Goal: Transaction & Acquisition: Purchase product/service

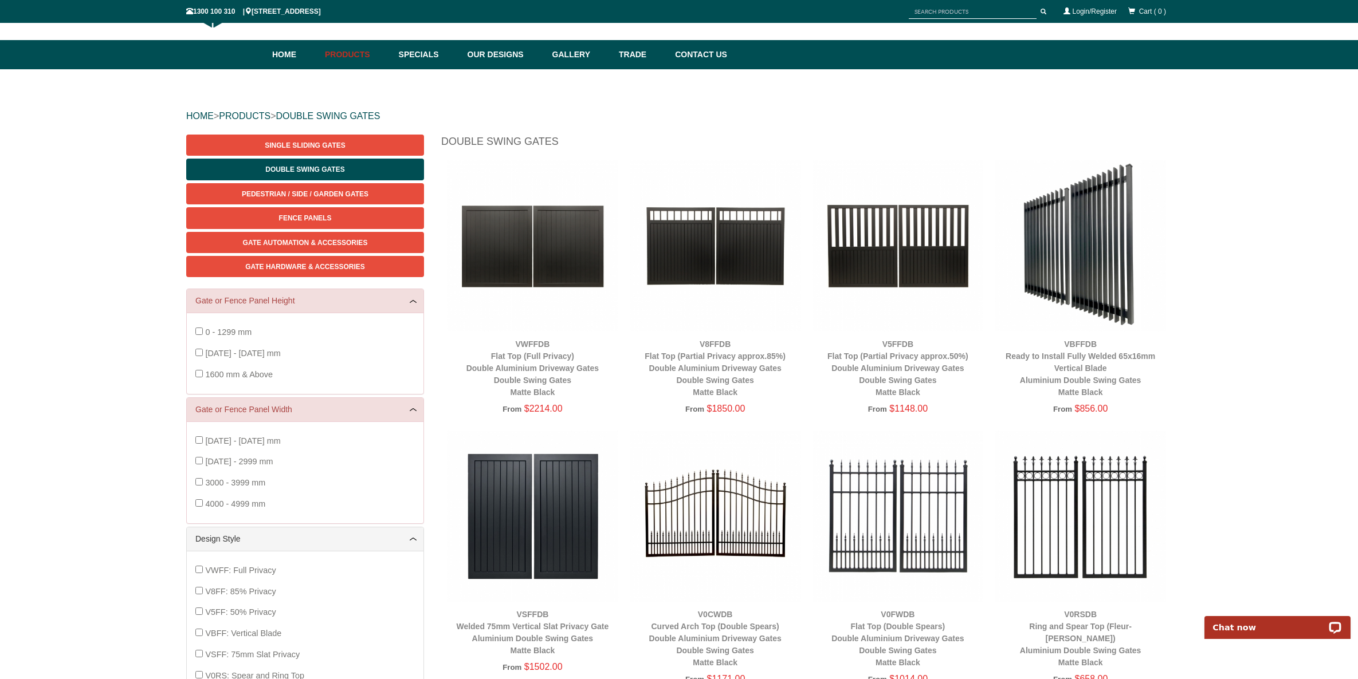
scroll to position [54, 0]
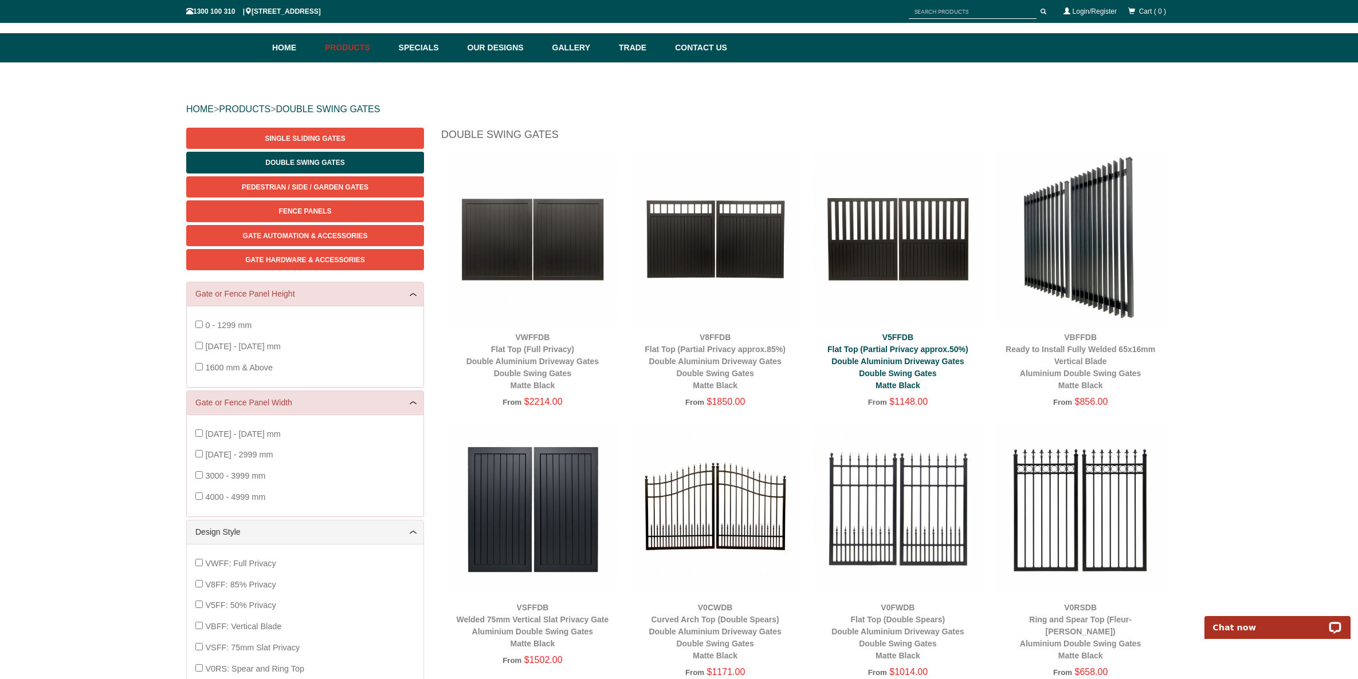
click at [897, 357] on link "V5FFDB Flat Top (Partial Privacy approx.50%) Double Aluminium Driveway Gates Do…" at bounding box center [897, 361] width 141 height 57
click at [900, 333] on link "V5FFDB Flat Top (Partial Privacy approx.50%) Double Aluminium Driveway Gates Do…" at bounding box center [897, 361] width 141 height 57
click at [905, 347] on link "V5FFDB Flat Top (Partial Privacy approx.50%) Double Aluminium Driveway Gates Do…" at bounding box center [897, 361] width 141 height 57
click at [892, 256] on img at bounding box center [897, 239] width 171 height 171
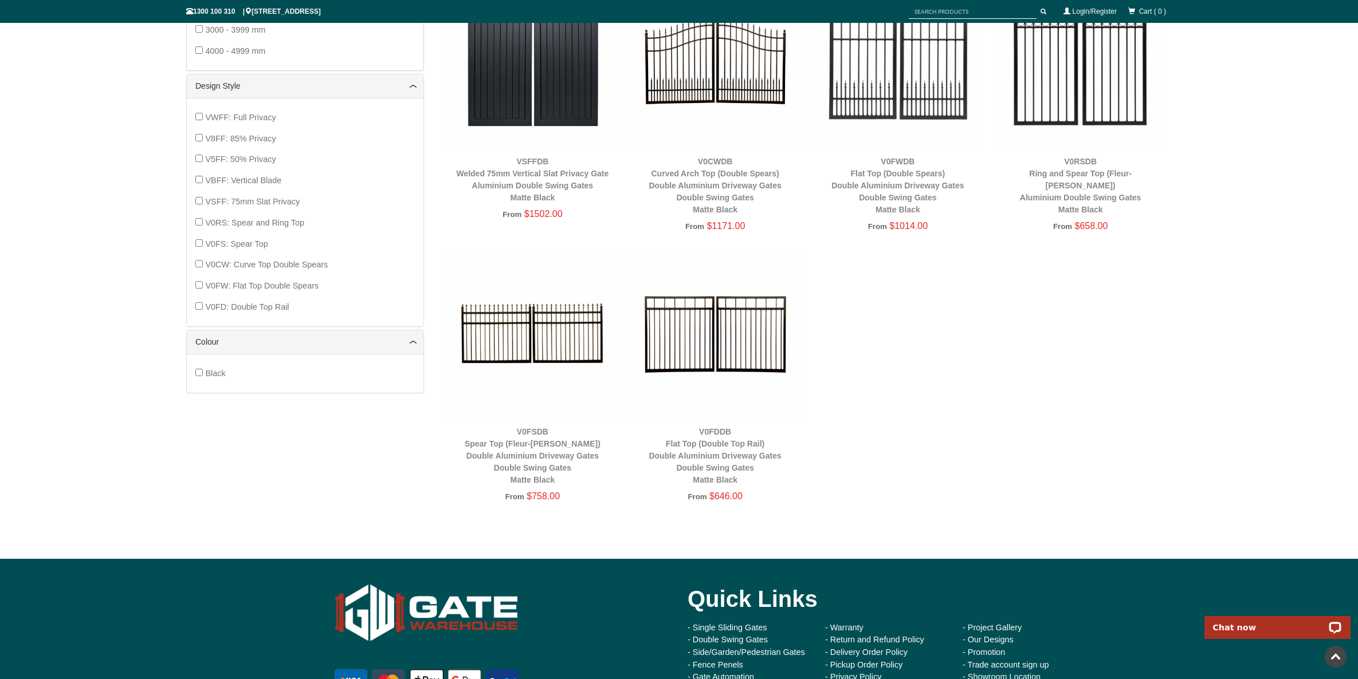
scroll to position [569, 0]
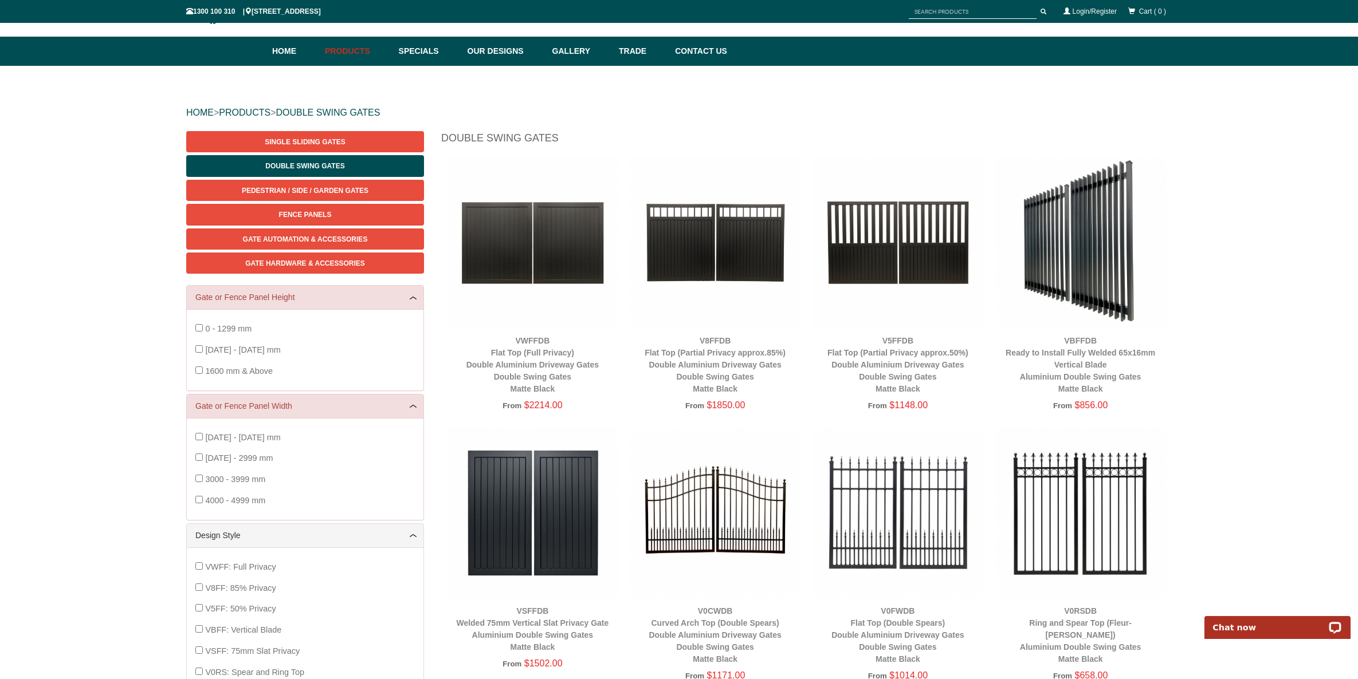
scroll to position [2, 0]
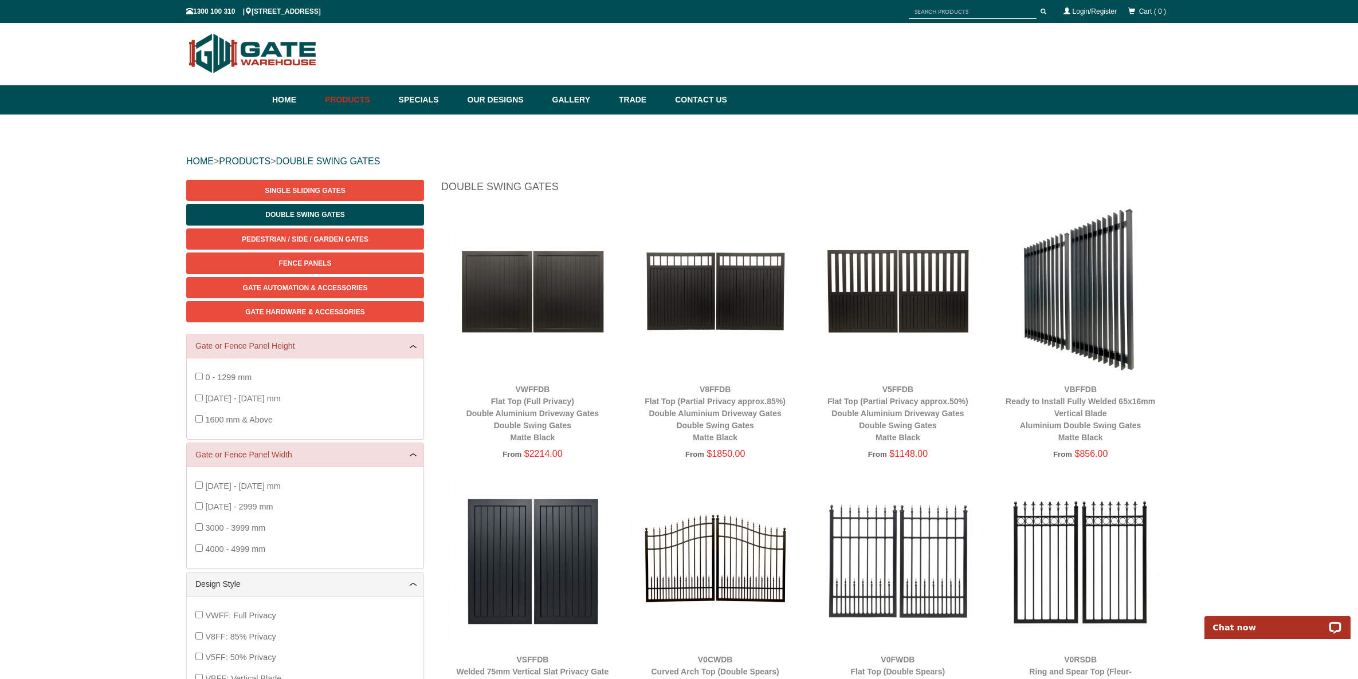
click at [1086, 322] on img at bounding box center [1080, 291] width 171 height 171
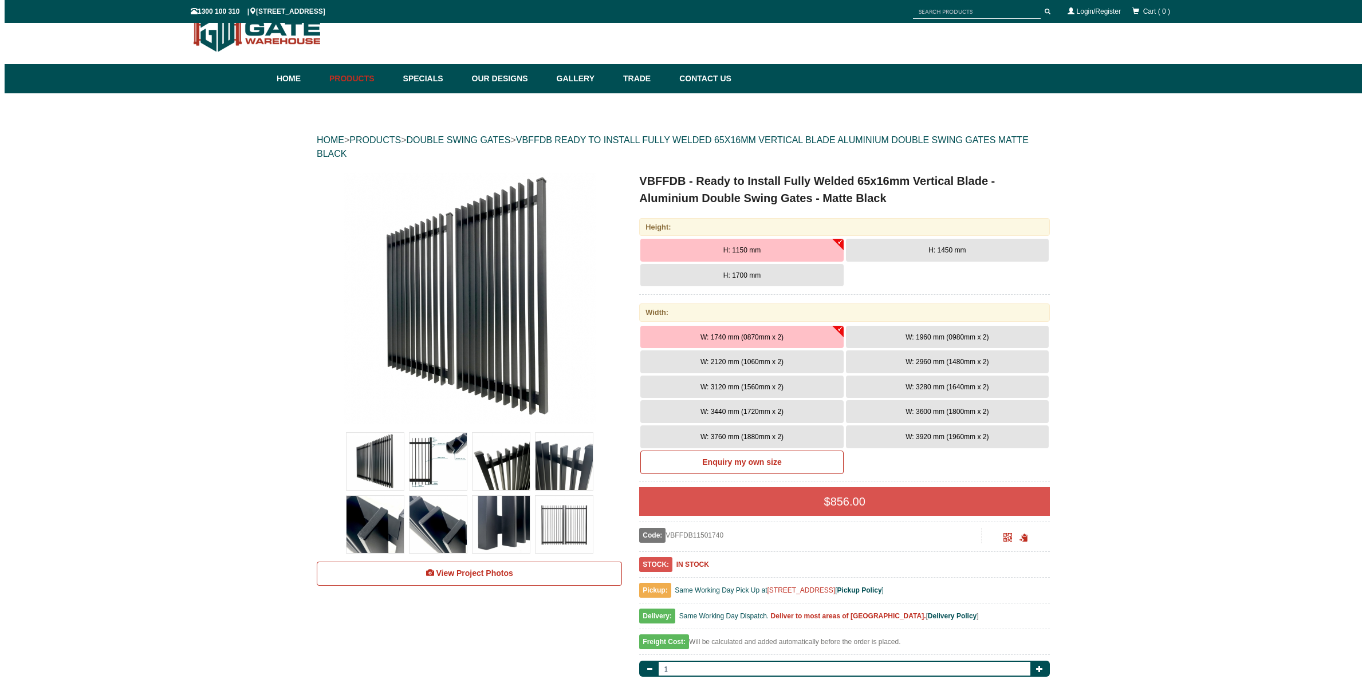
scroll to position [29, 0]
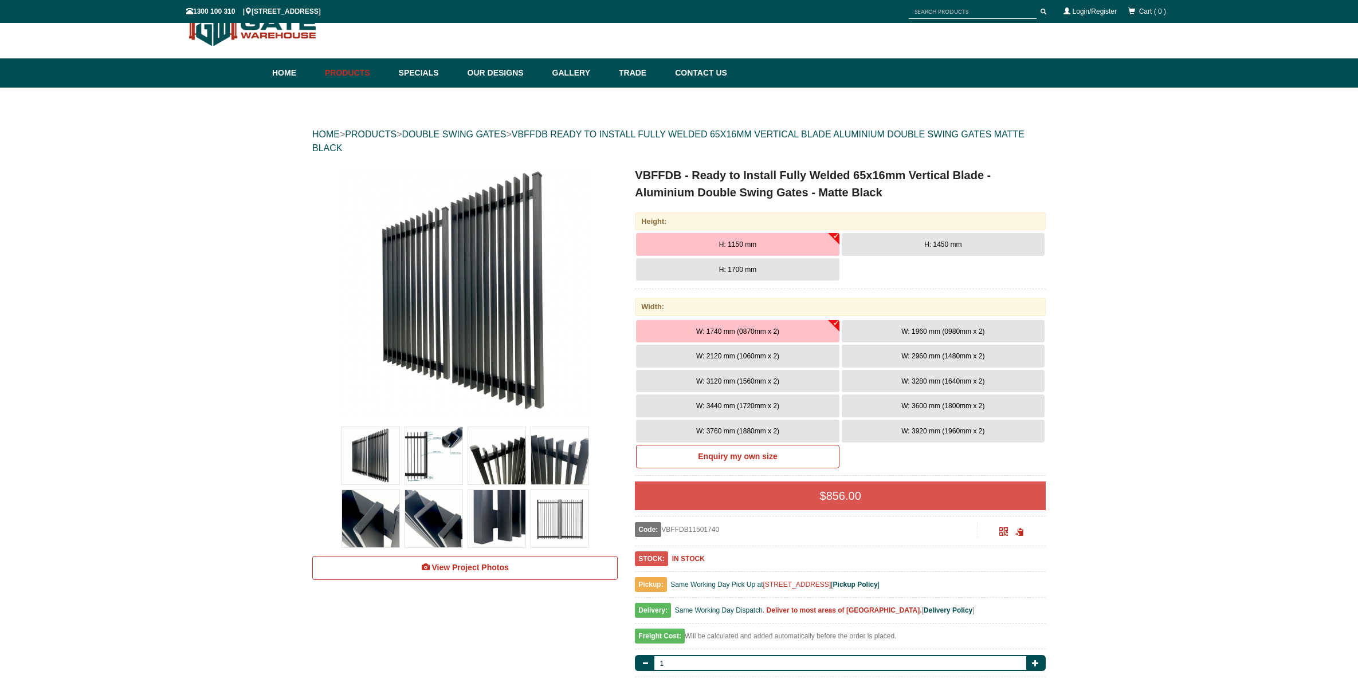
click at [562, 526] on img at bounding box center [559, 518] width 57 height 57
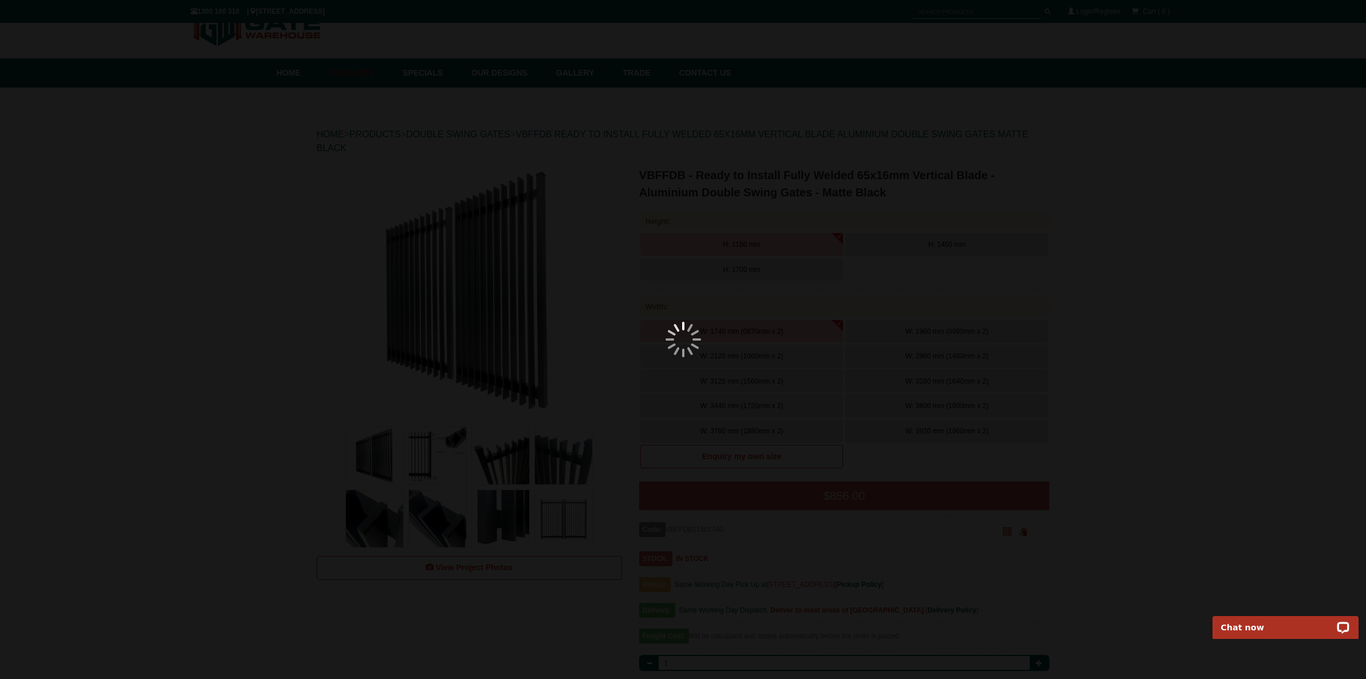
scroll to position [0, 0]
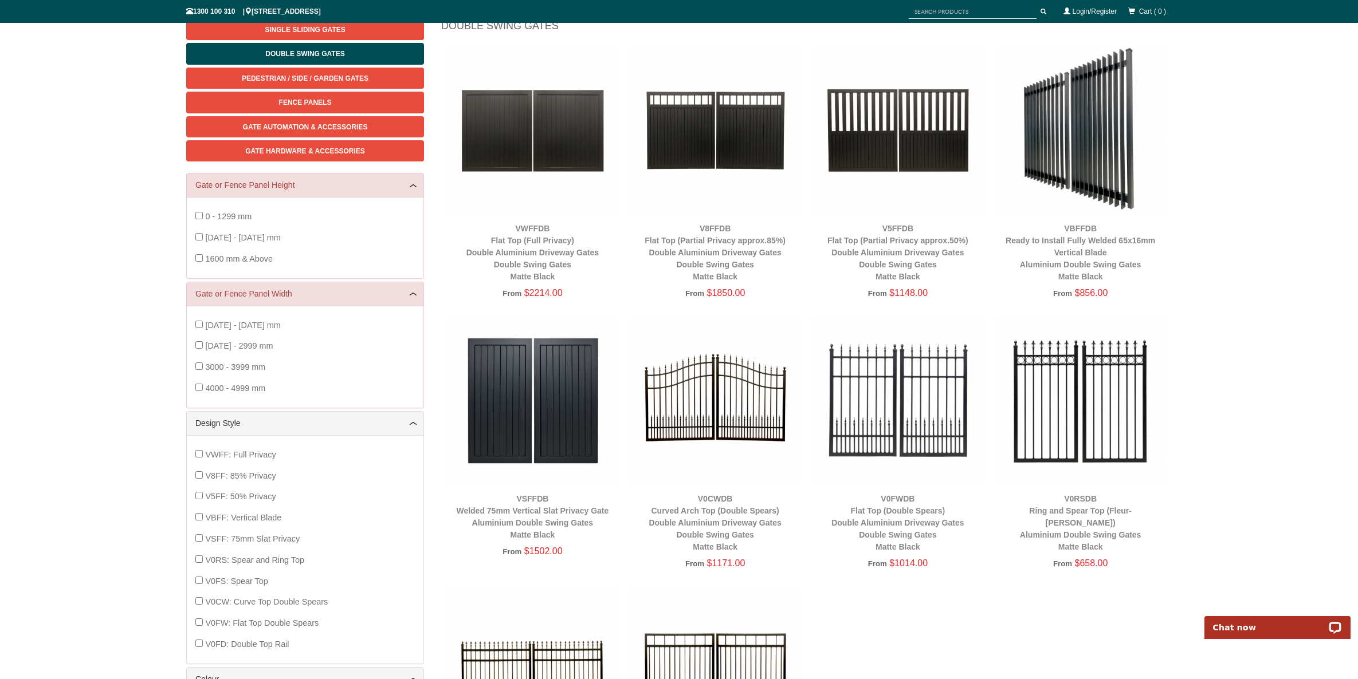
scroll to position [155, 0]
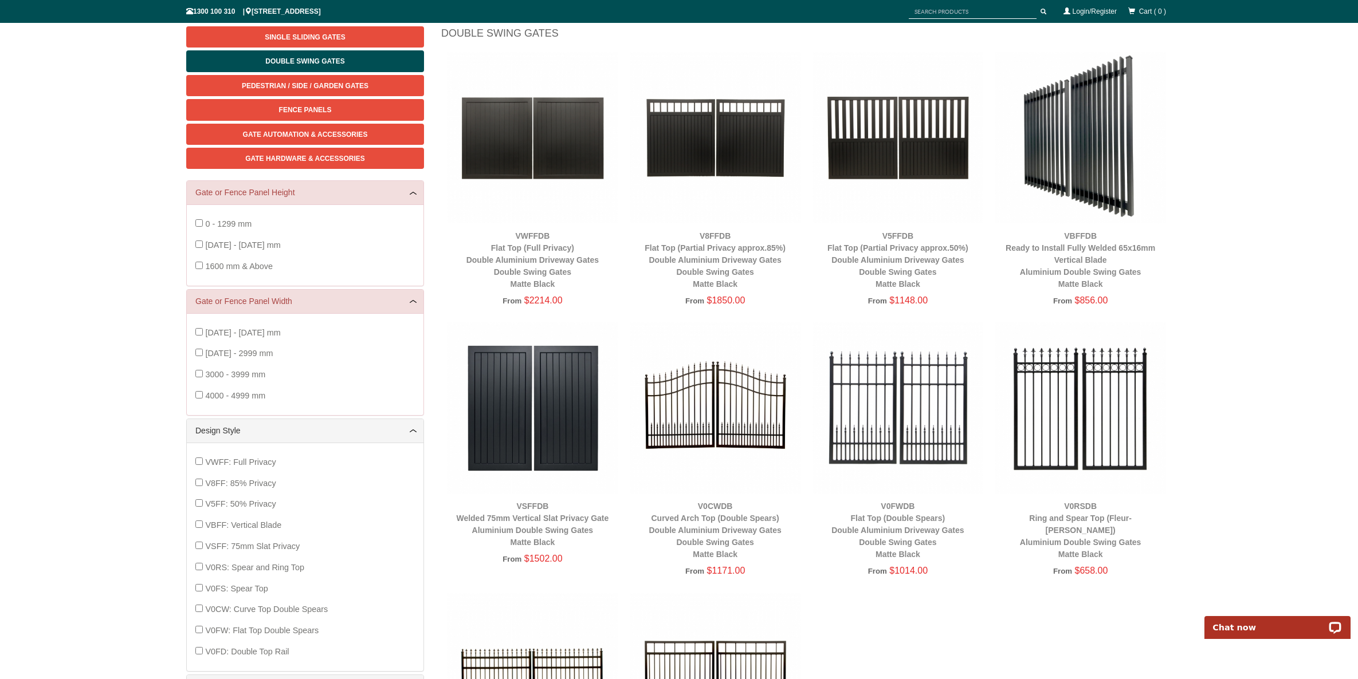
click at [703, 142] on img at bounding box center [715, 137] width 171 height 171
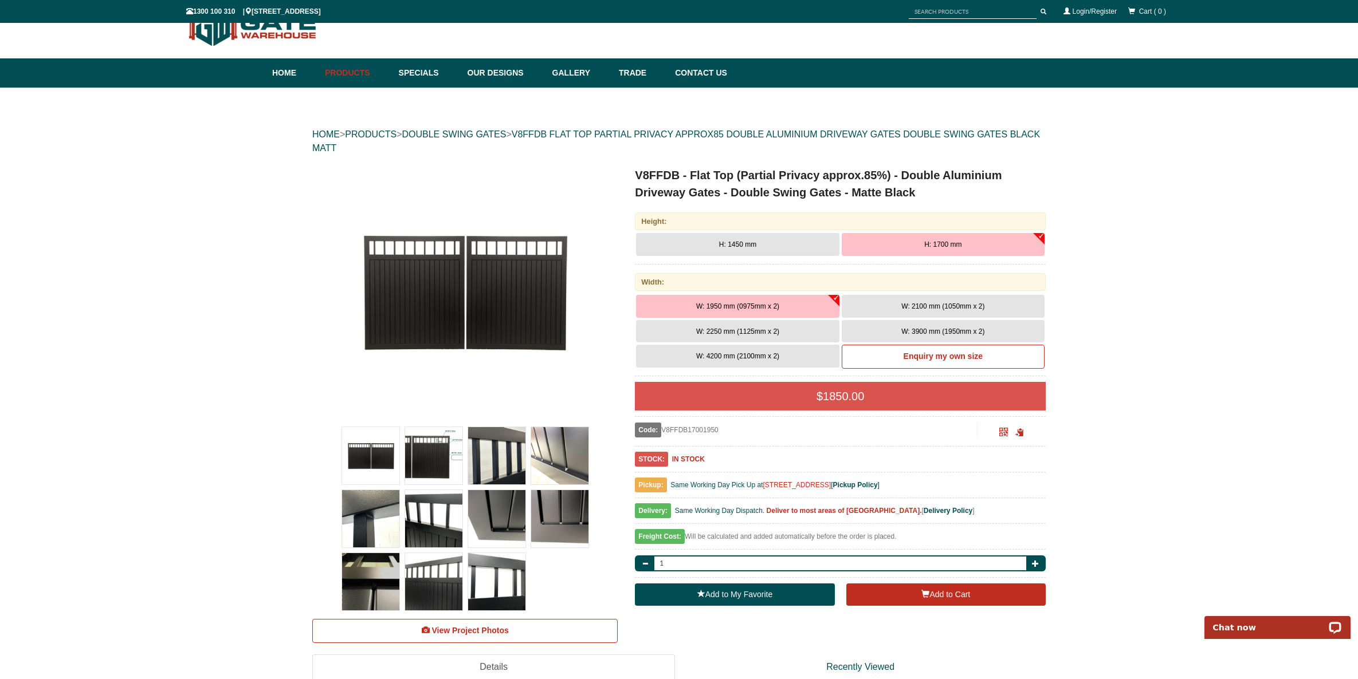
click at [776, 329] on span "W: 2250 mm (1125mm x 2)" at bounding box center [737, 332] width 83 height 8
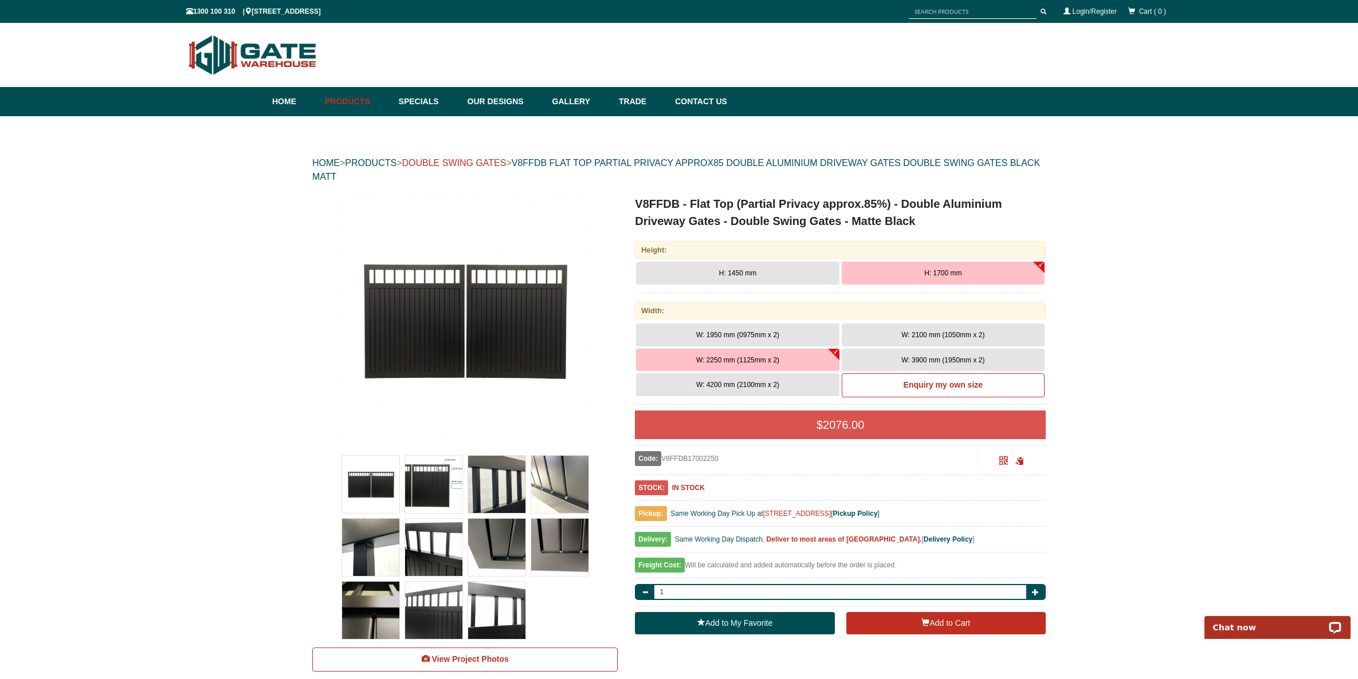
click at [451, 160] on link "DOUBLE SWING GATES" at bounding box center [454, 163] width 104 height 10
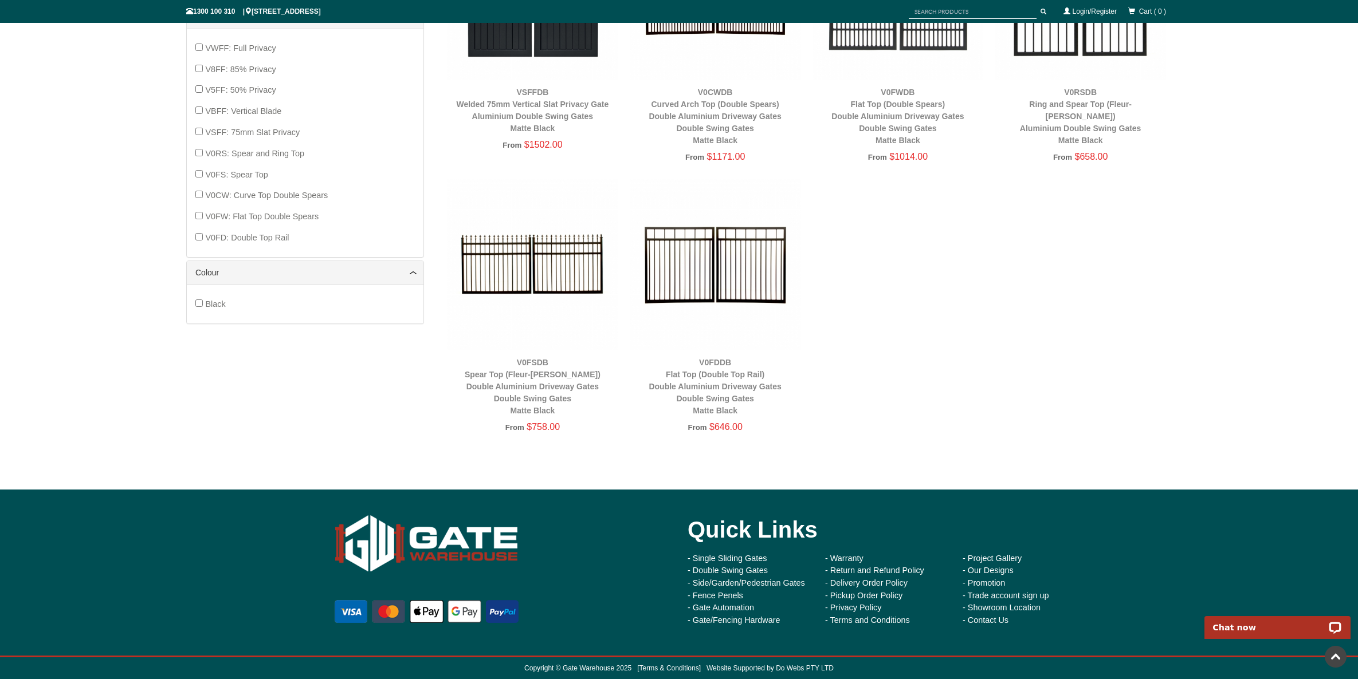
click at [690, 266] on img at bounding box center [715, 264] width 171 height 171
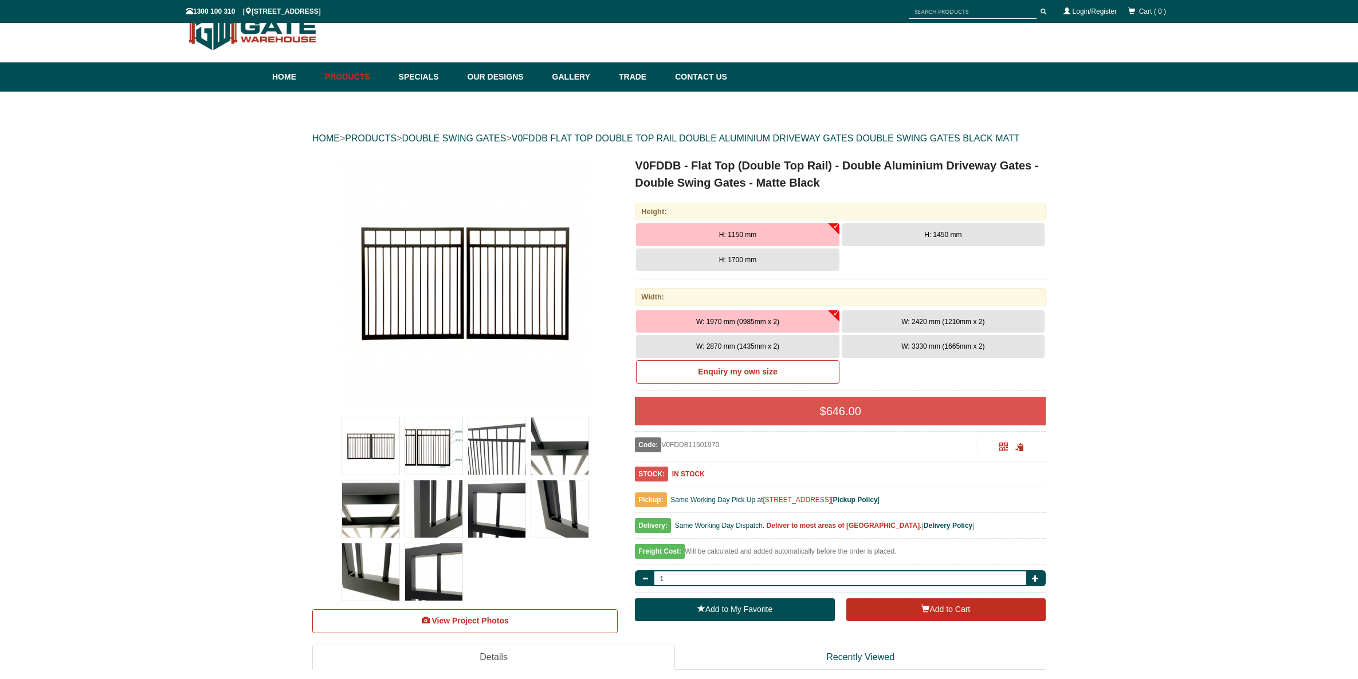
scroll to position [29, 0]
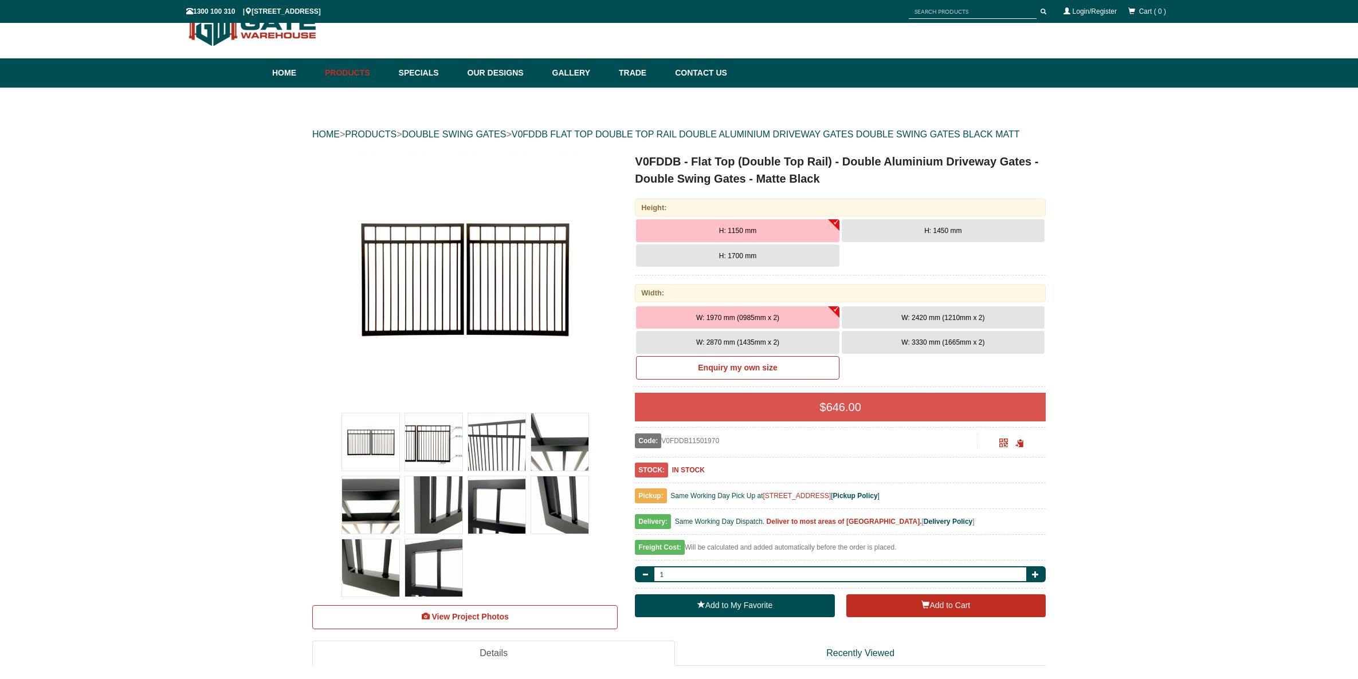
click at [766, 253] on button "H: 1700 mm" at bounding box center [737, 256] width 203 height 23
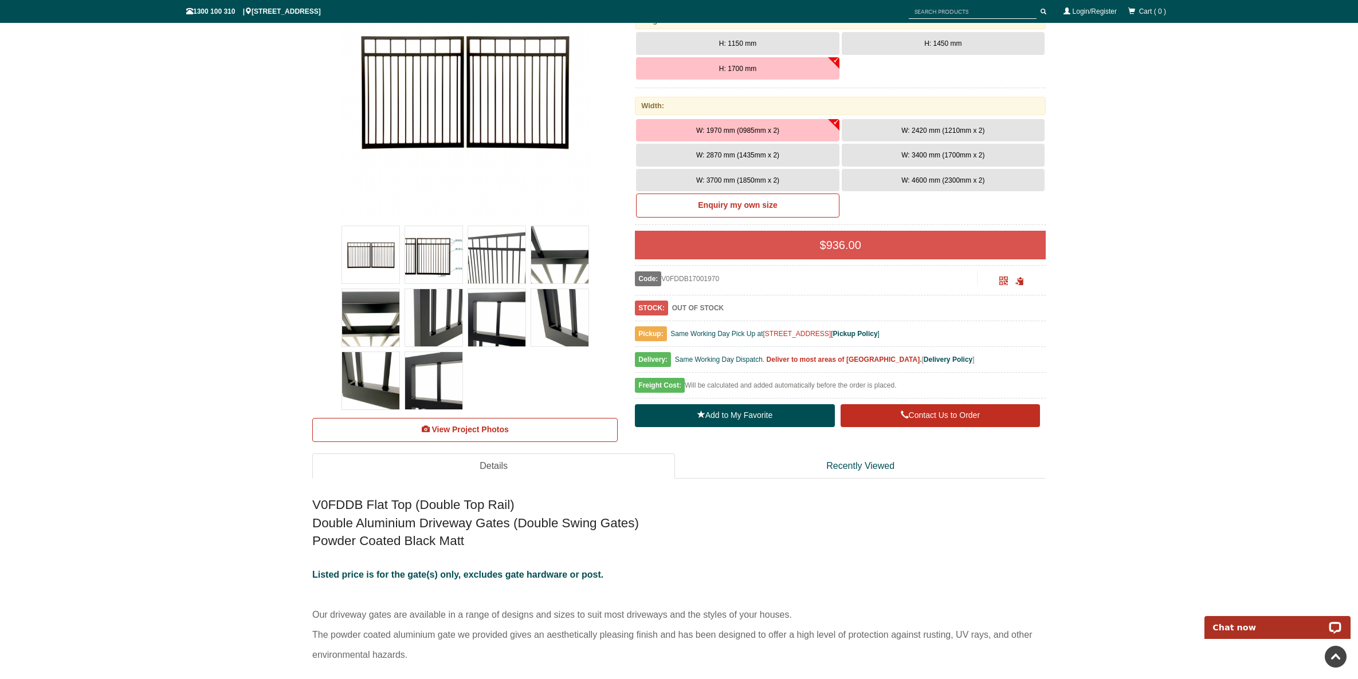
scroll to position [0, 0]
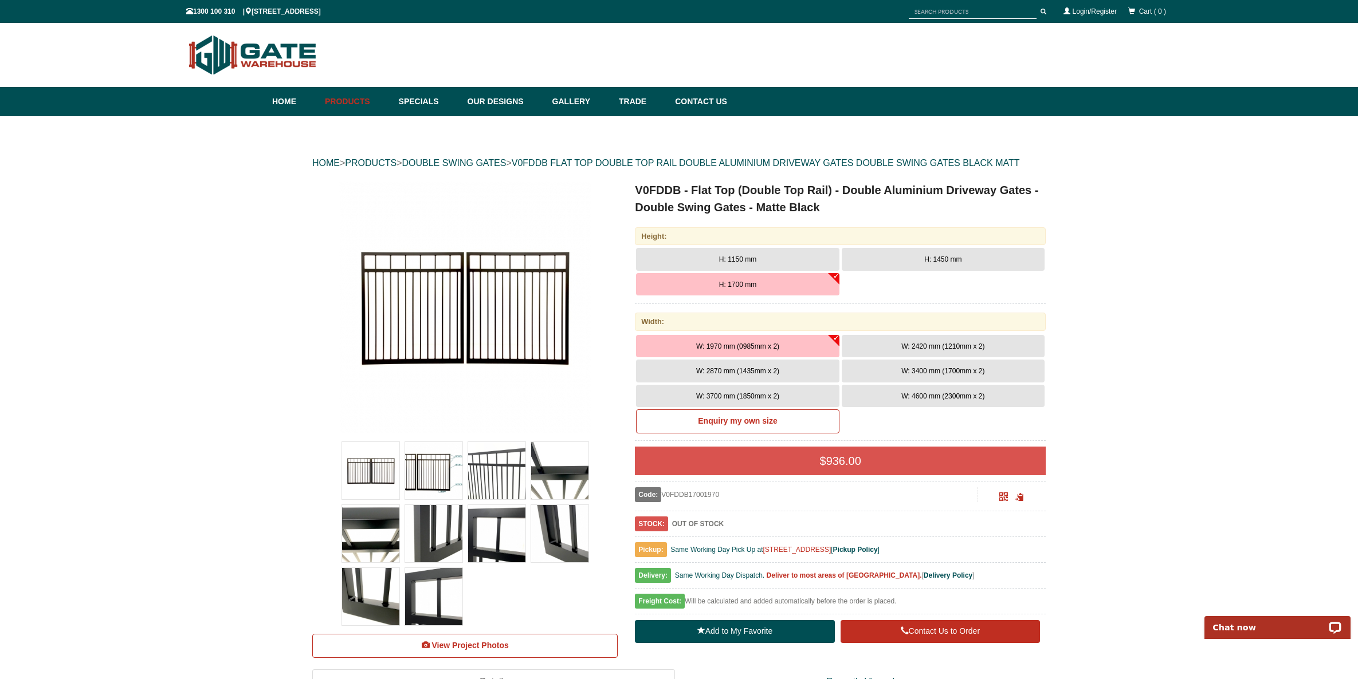
click at [938, 347] on span "W: 2420 mm (1210mm x 2)" at bounding box center [942, 347] width 83 height 8
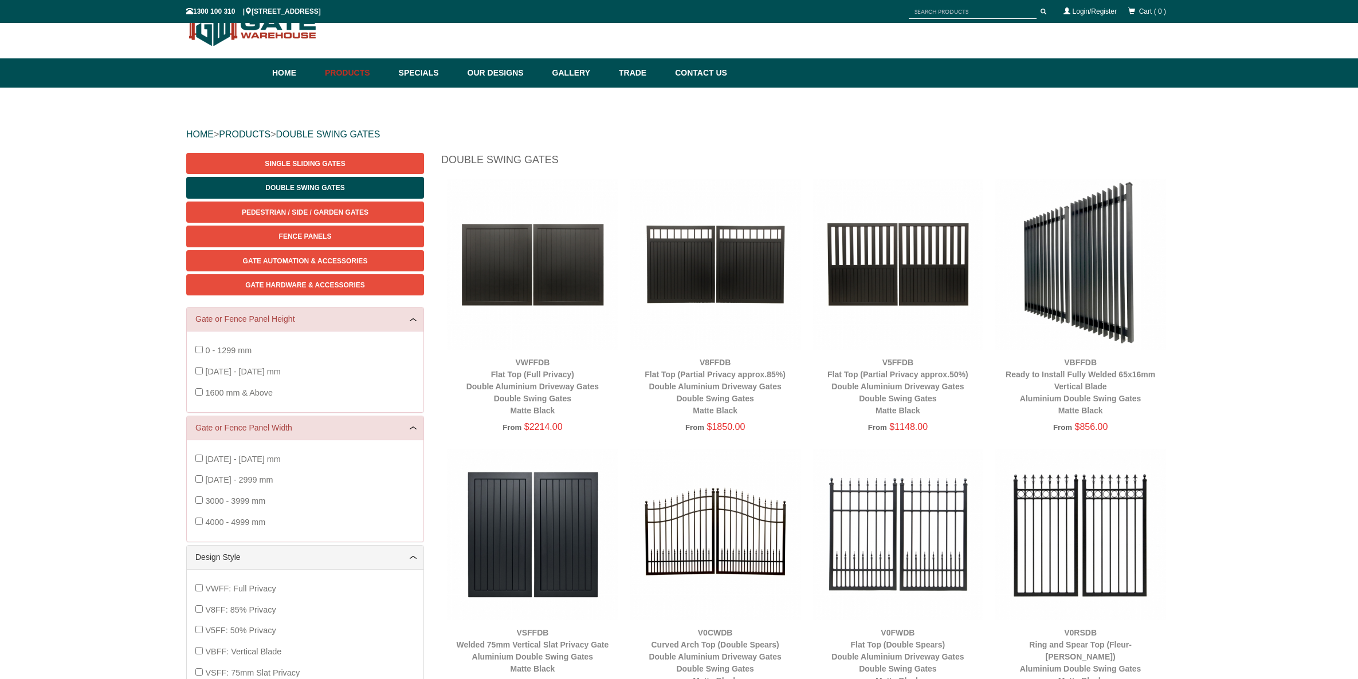
scroll to position [569, 0]
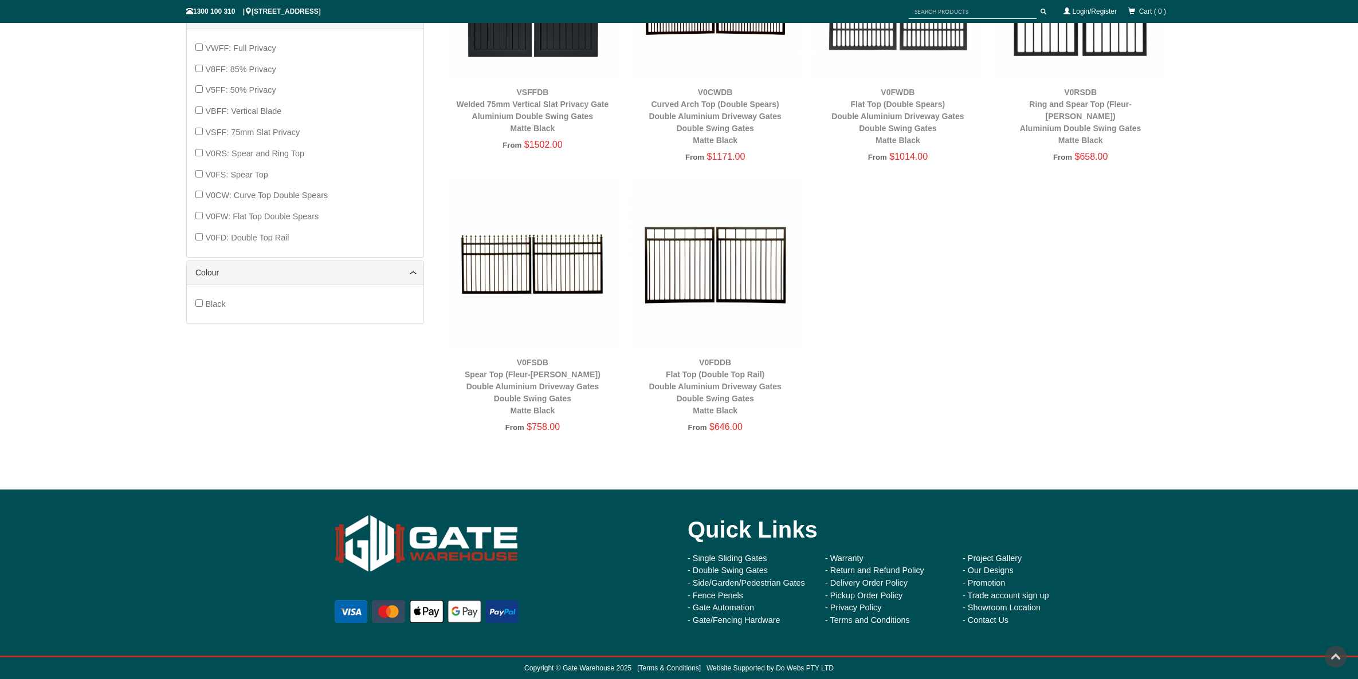
click at [730, 242] on img at bounding box center [715, 264] width 171 height 171
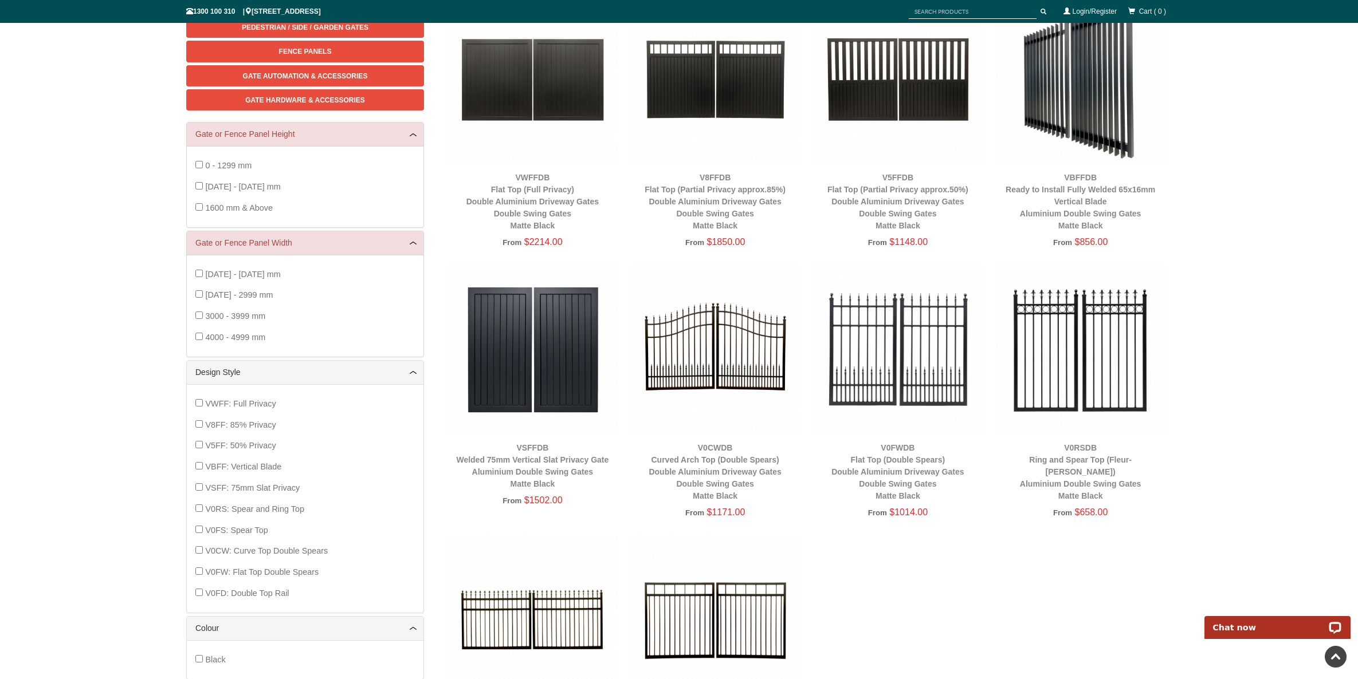
scroll to position [68, 0]
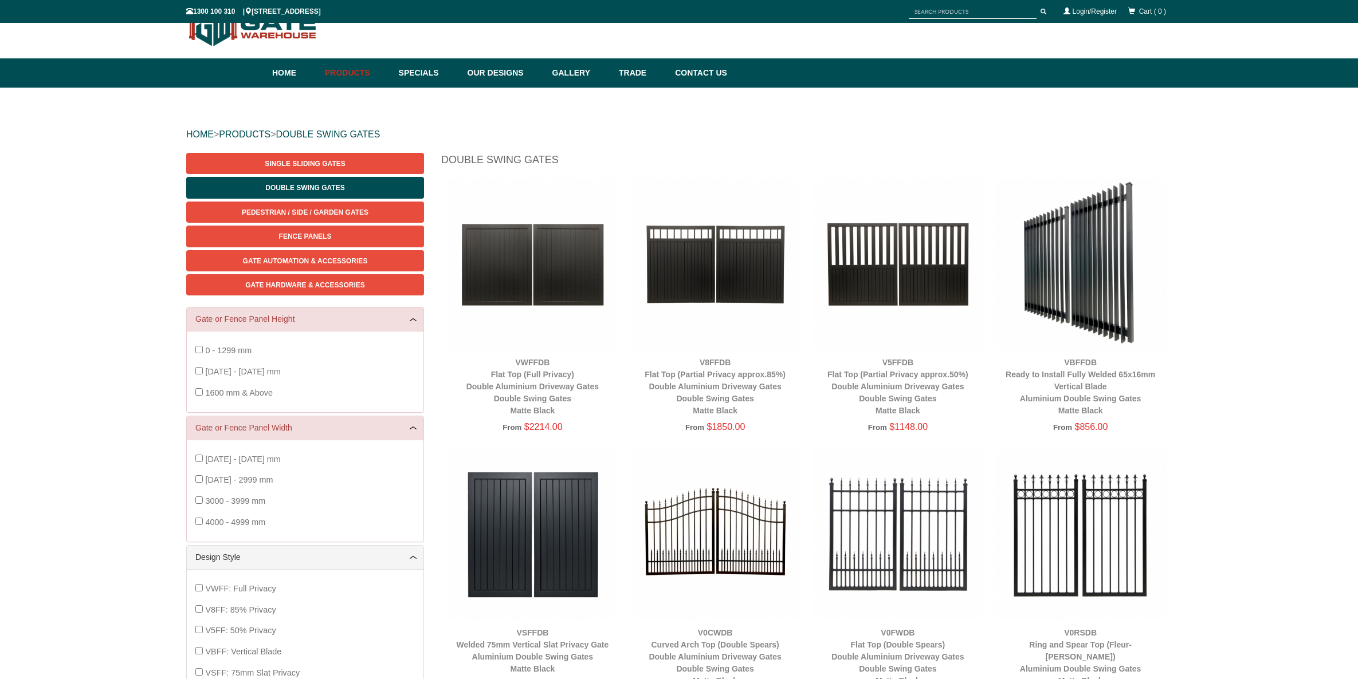
scroll to position [68, 0]
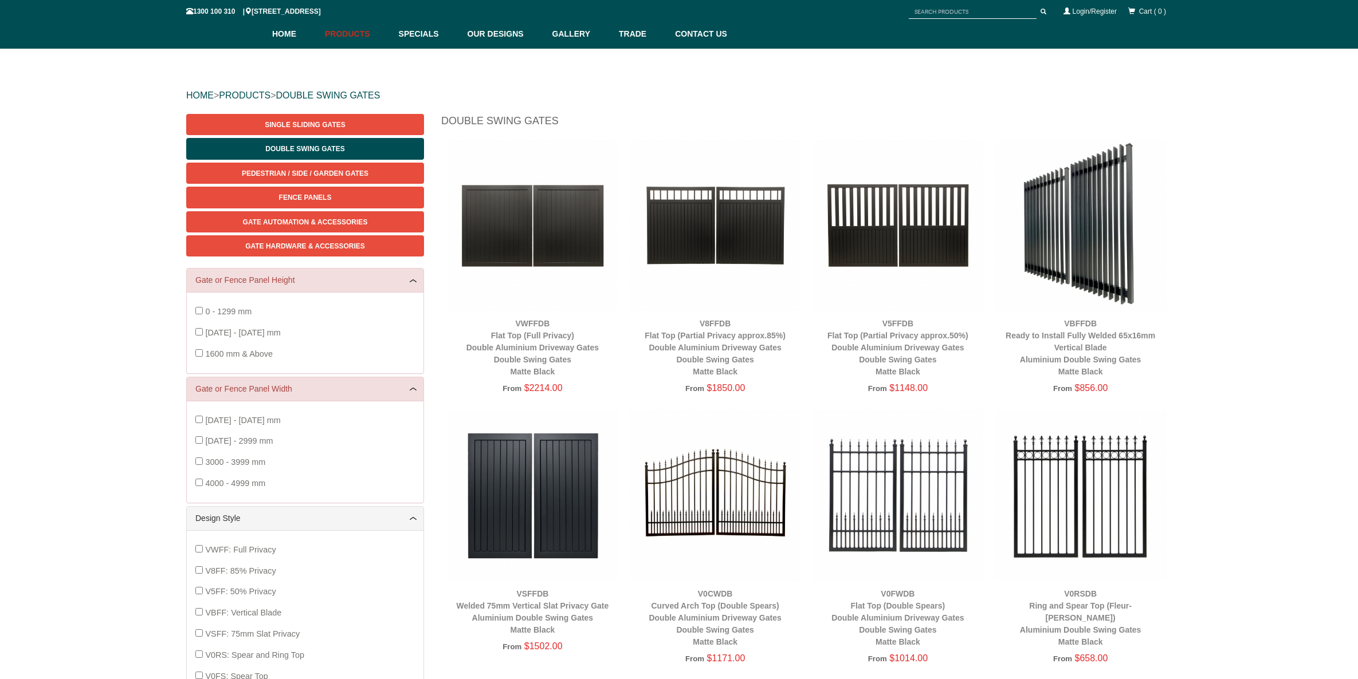
click at [745, 235] on img at bounding box center [715, 225] width 171 height 171
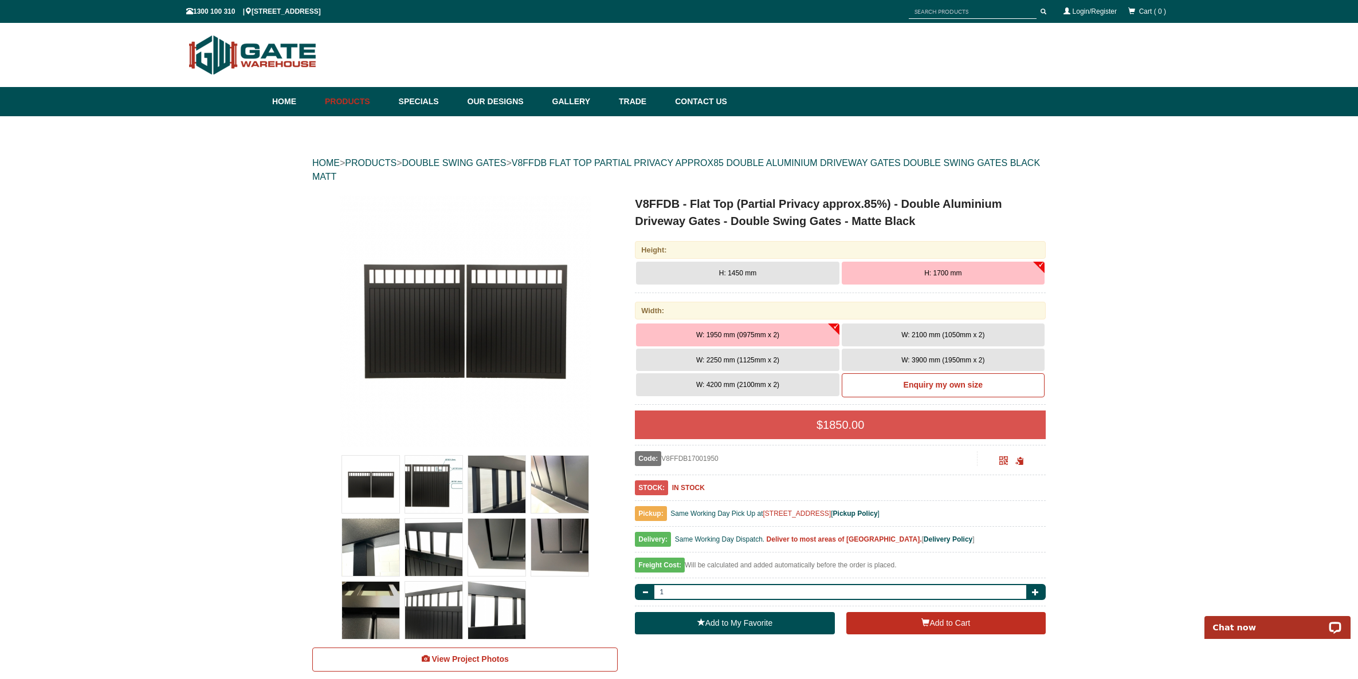
scroll to position [68, 0]
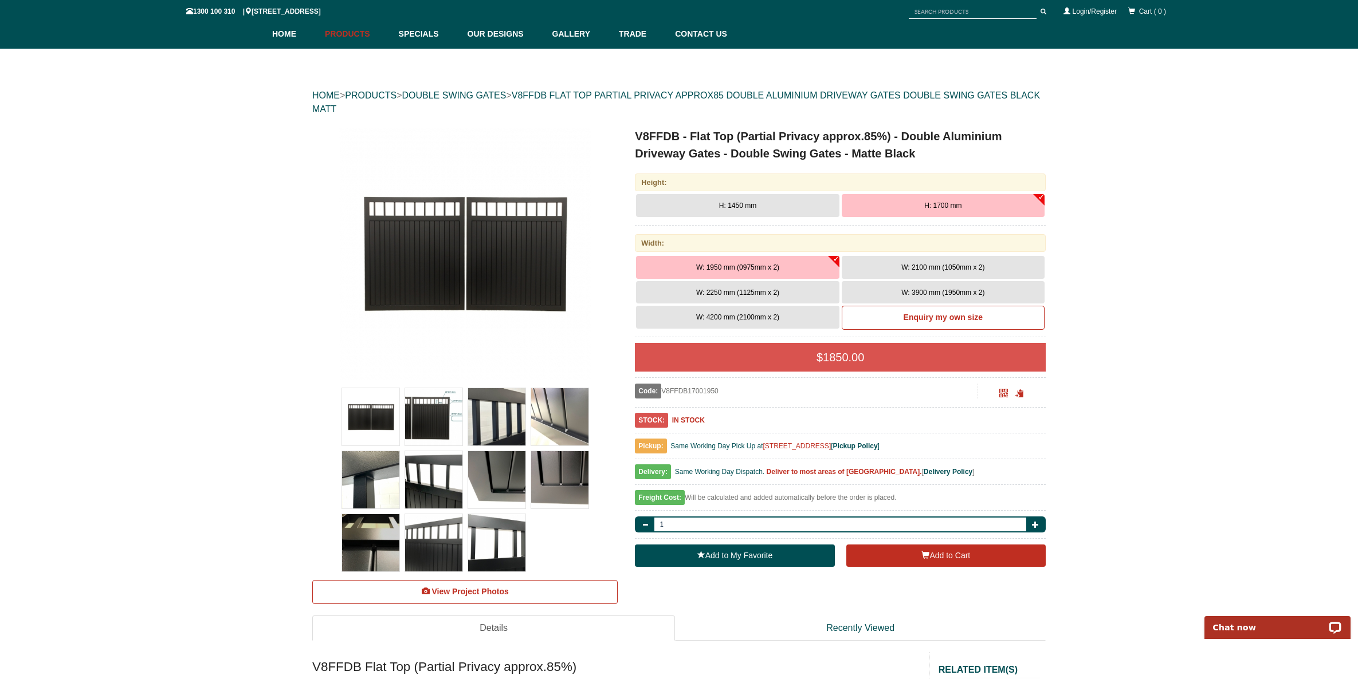
click at [776, 291] on span "W: 2250 mm (1125mm x 2)" at bounding box center [737, 293] width 83 height 8
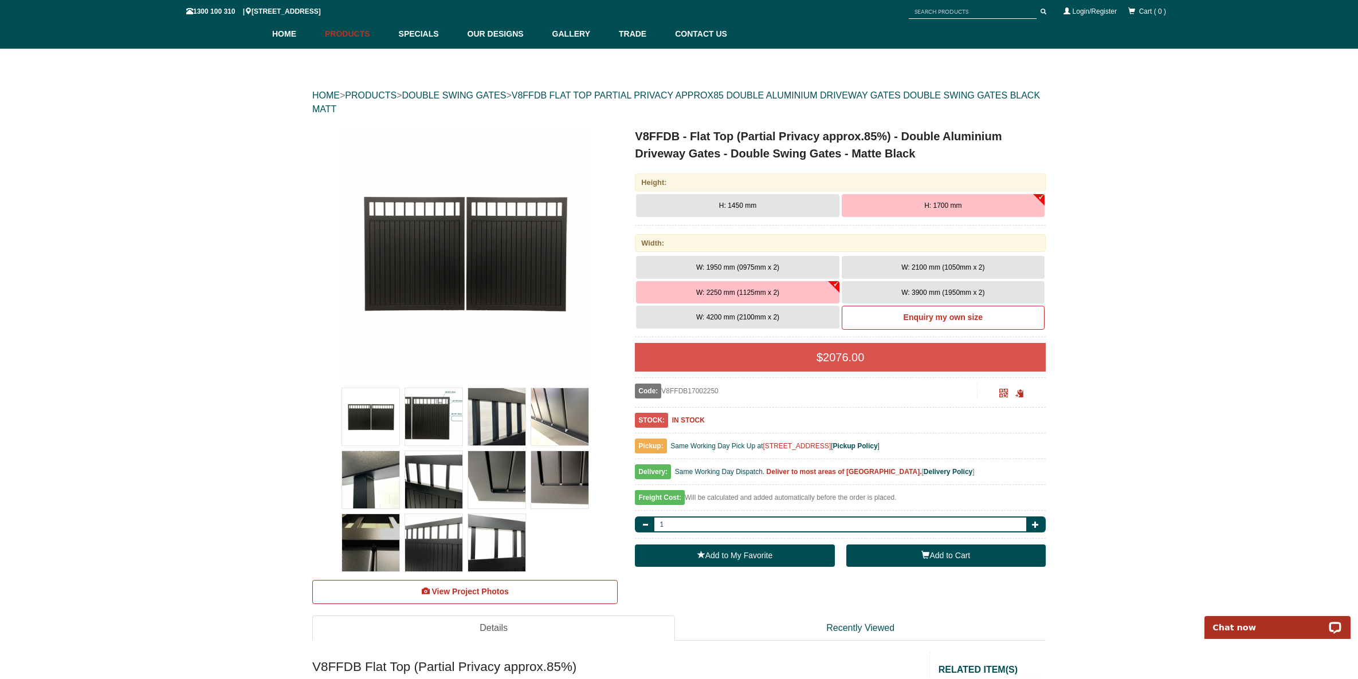
click at [931, 560] on button "Add to Cart" at bounding box center [945, 556] width 199 height 23
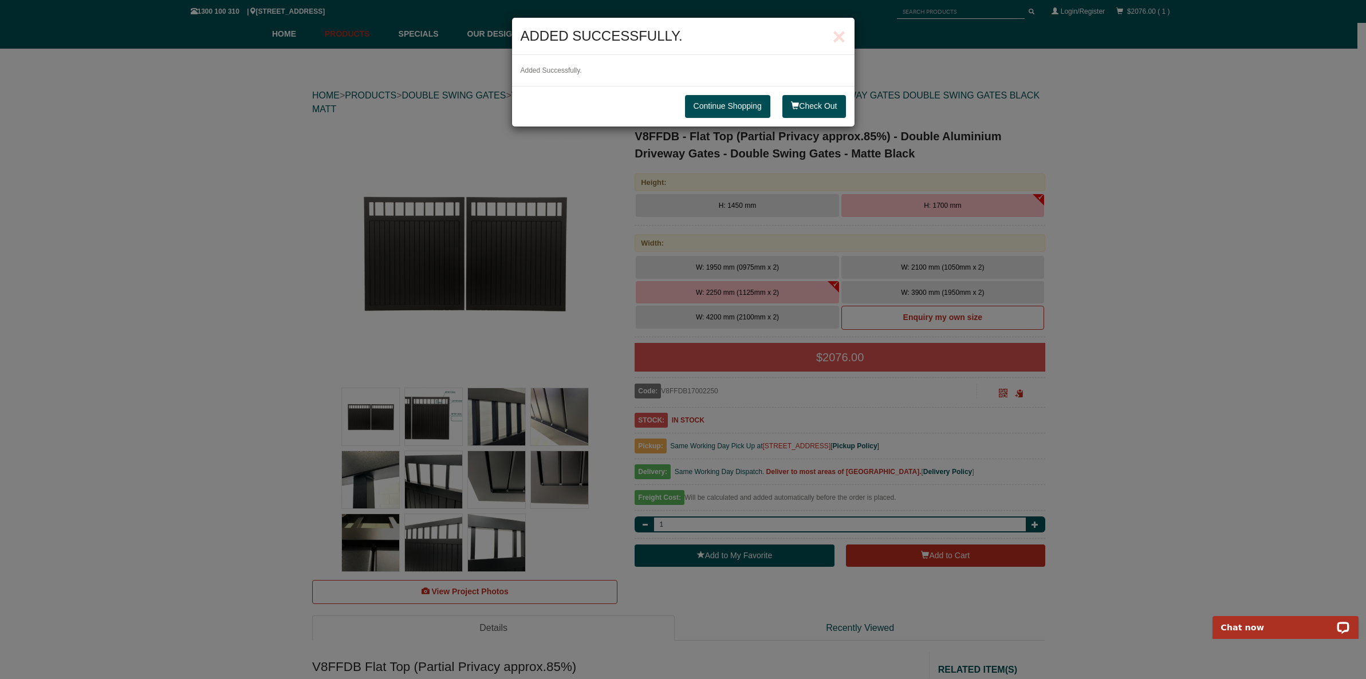
click at [737, 106] on link "Continue Shopping" at bounding box center [727, 106] width 85 height 23
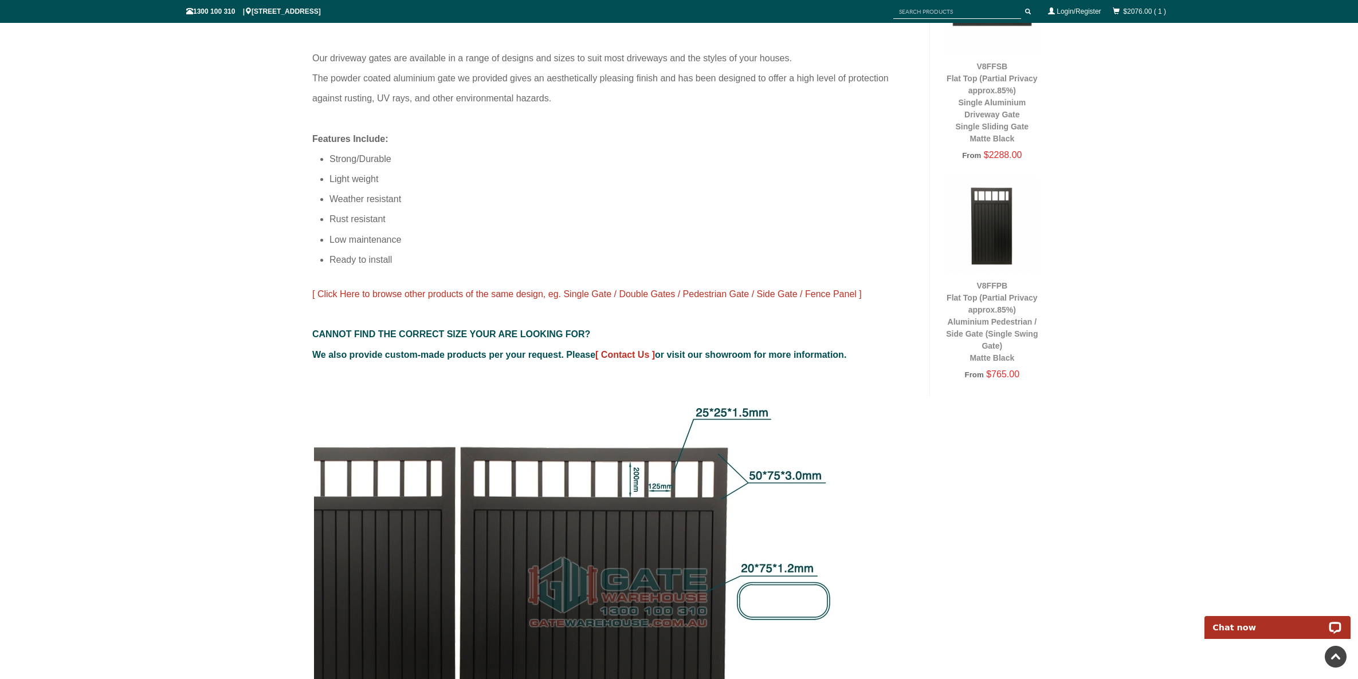
scroll to position [0, 0]
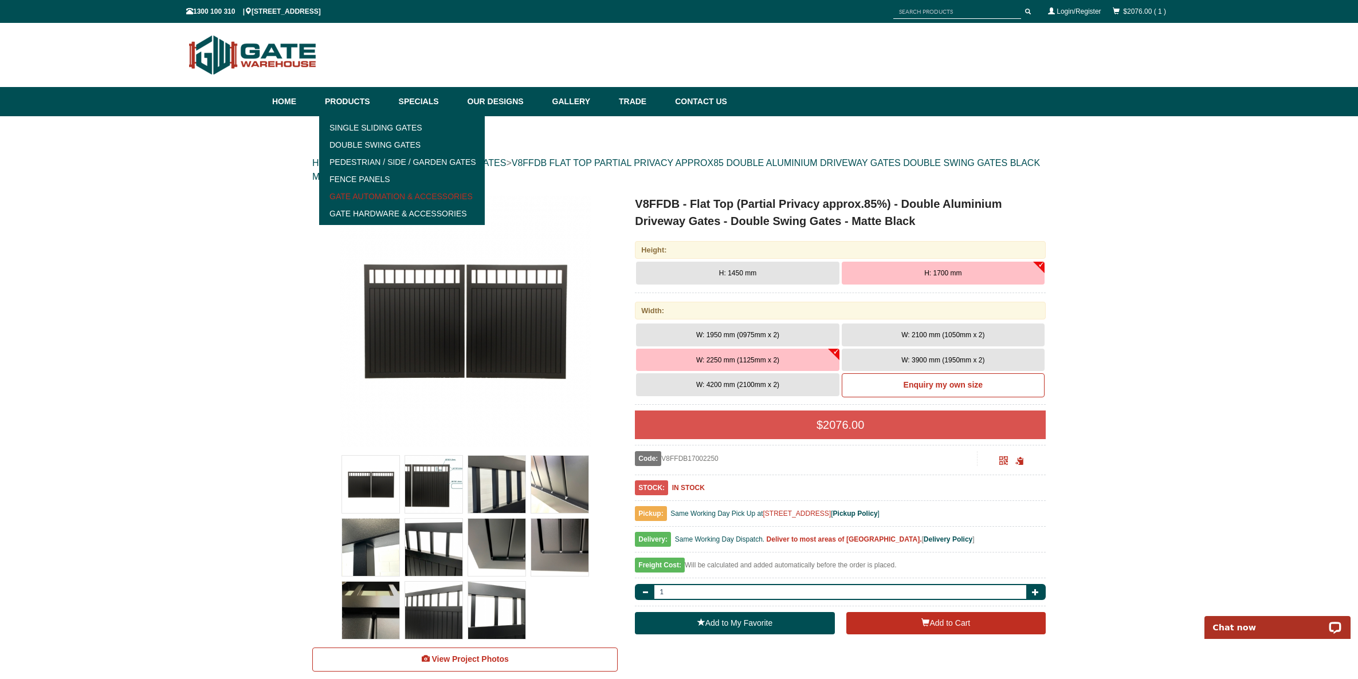
click at [388, 197] on link "Gate Automation & Accessories" at bounding box center [402, 196] width 159 height 17
